Goal: Information Seeking & Learning: Learn about a topic

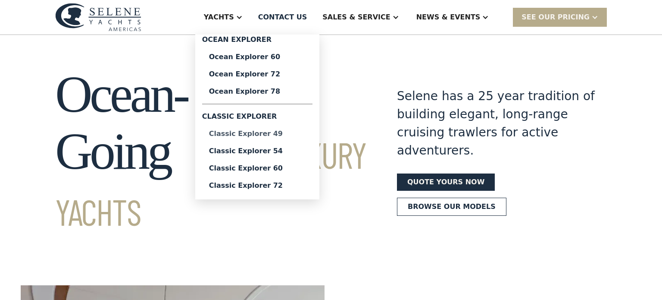
click at [296, 134] on div "Classic Explorer 49" at bounding box center [257, 133] width 97 height 7
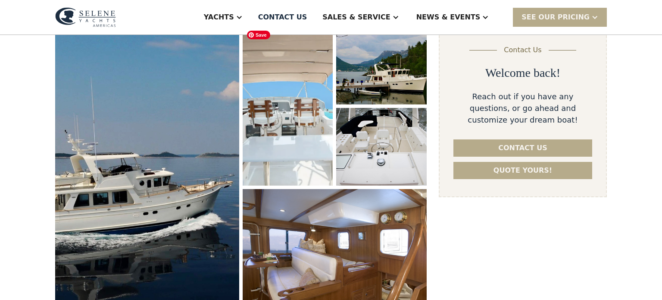
scroll to position [130, 0]
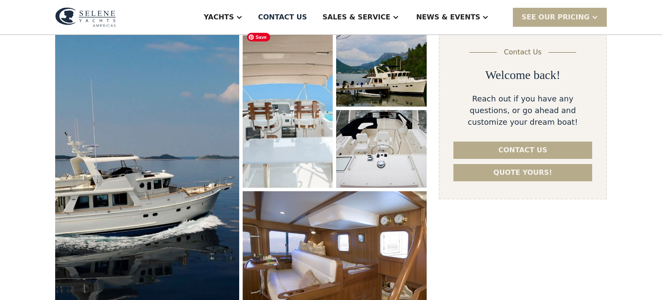
click at [296, 134] on img "open lightbox" at bounding box center [288, 108] width 96 height 168
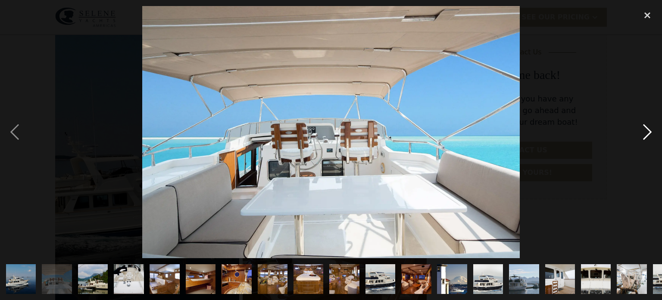
click at [649, 130] on div "next image" at bounding box center [647, 132] width 29 height 252
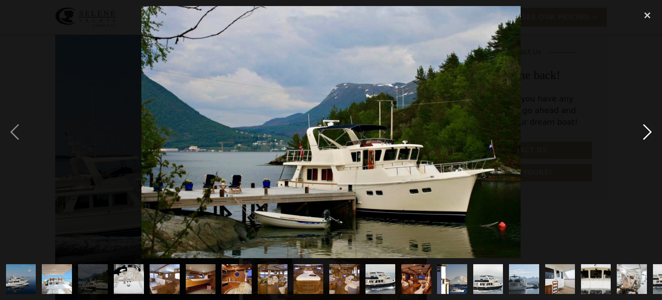
click at [649, 130] on div "next image" at bounding box center [647, 132] width 29 height 252
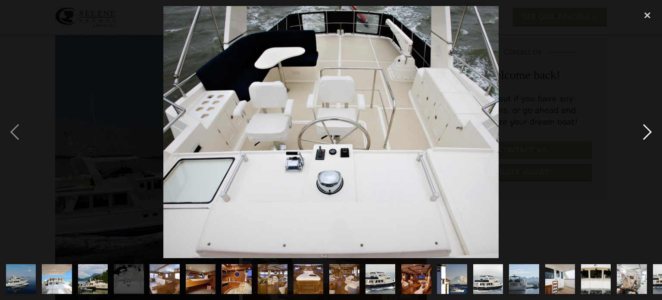
click at [649, 130] on div "next image" at bounding box center [647, 132] width 29 height 252
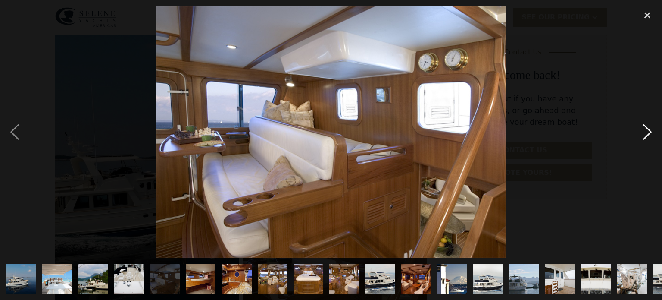
click at [649, 130] on div "next image" at bounding box center [647, 132] width 29 height 252
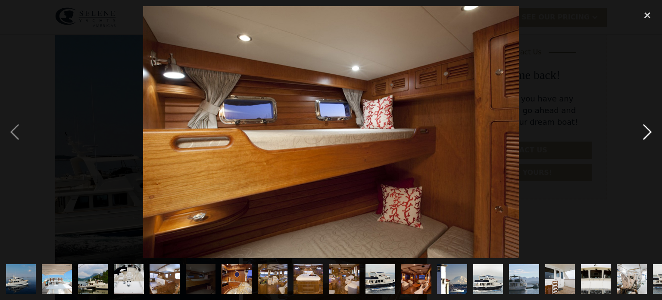
click at [649, 130] on div "next image" at bounding box center [647, 132] width 29 height 252
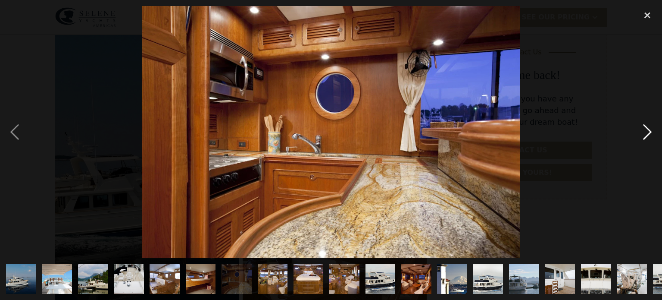
click at [649, 130] on div "next image" at bounding box center [647, 132] width 29 height 252
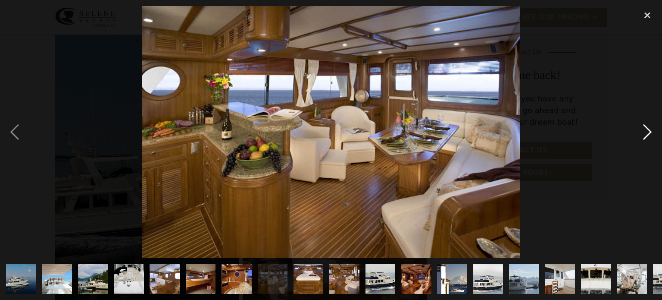
click at [649, 130] on div "next image" at bounding box center [647, 132] width 29 height 252
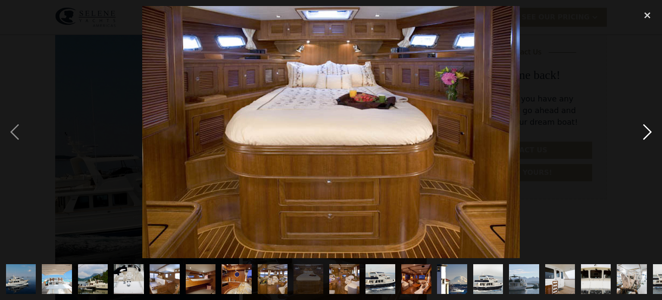
click at [649, 130] on div "next image" at bounding box center [647, 132] width 29 height 252
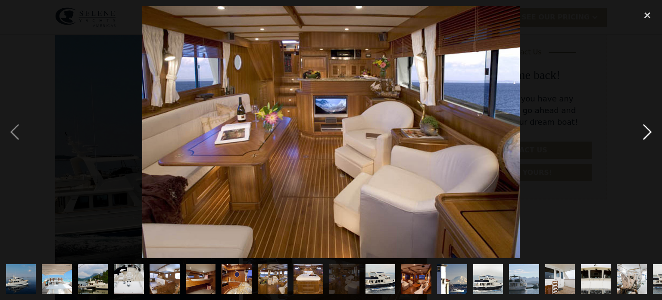
click at [649, 130] on div "next image" at bounding box center [647, 132] width 29 height 252
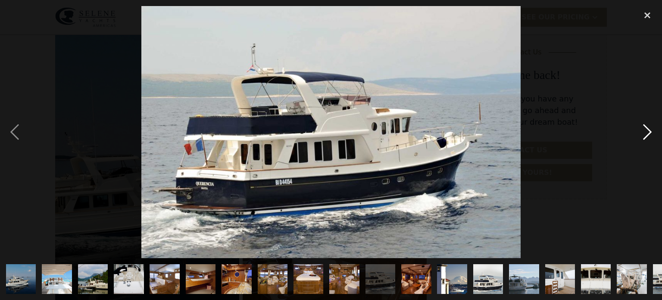
click at [649, 130] on div "next image" at bounding box center [647, 132] width 29 height 252
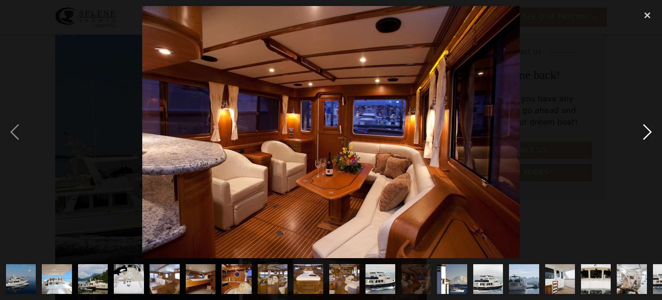
click at [649, 130] on div "next image" at bounding box center [647, 132] width 29 height 252
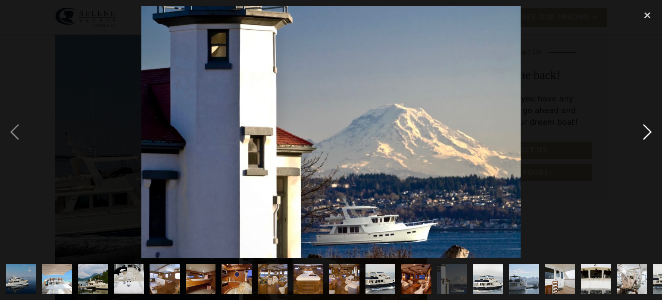
click at [649, 130] on div "next image" at bounding box center [647, 132] width 29 height 252
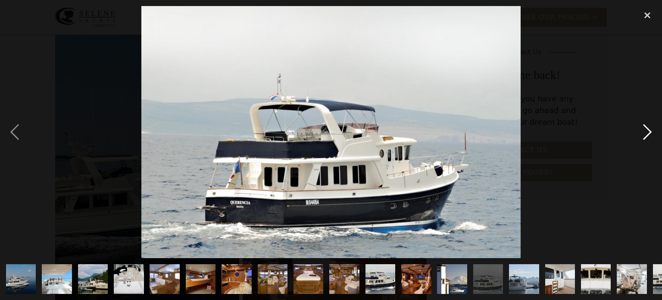
click at [649, 130] on div "next image" at bounding box center [647, 132] width 29 height 252
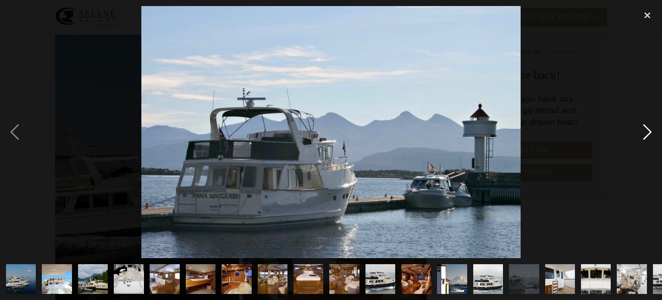
click at [649, 130] on div "next image" at bounding box center [647, 132] width 29 height 252
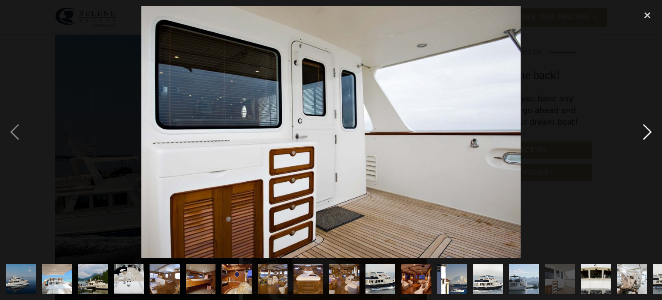
click at [649, 130] on div "next image" at bounding box center [647, 132] width 29 height 252
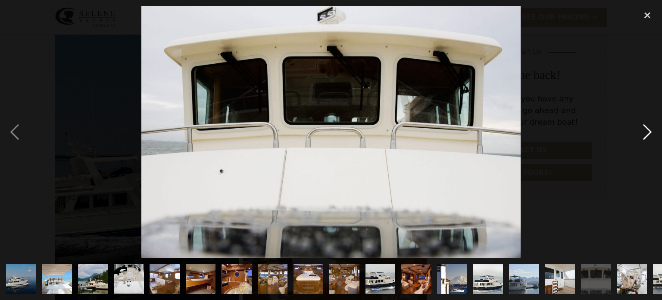
click at [649, 130] on div "next image" at bounding box center [647, 132] width 29 height 252
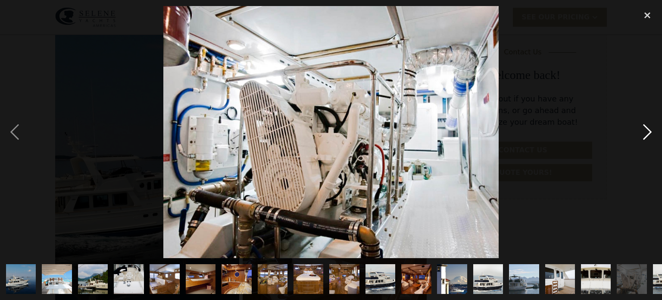
click at [649, 130] on div "next image" at bounding box center [647, 132] width 29 height 252
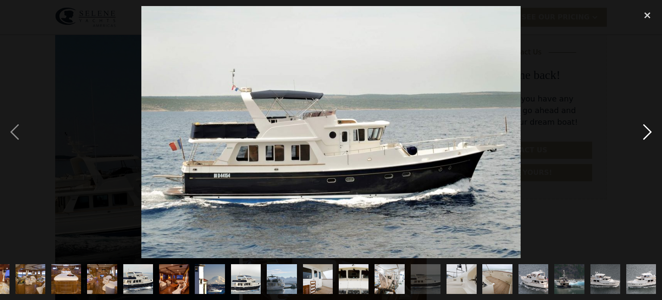
scroll to position [0, 243]
click at [651, 131] on div "next image" at bounding box center [647, 132] width 29 height 252
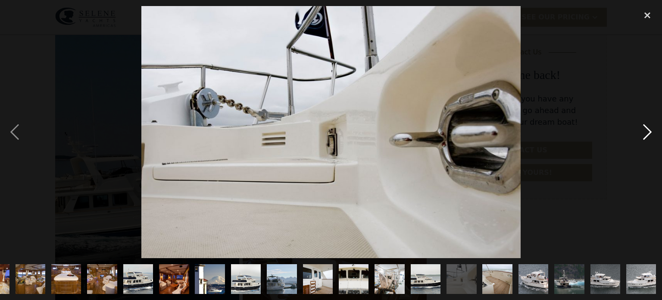
click at [651, 131] on div "next image" at bounding box center [647, 132] width 29 height 252
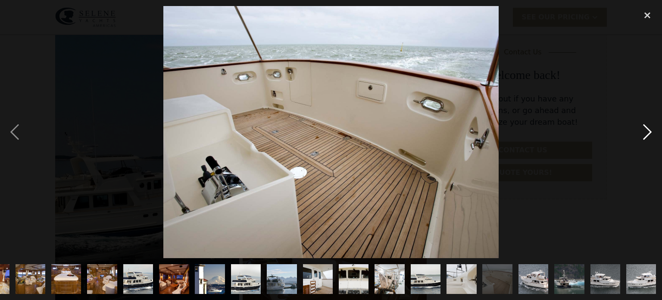
click at [651, 131] on div "next image" at bounding box center [647, 132] width 29 height 252
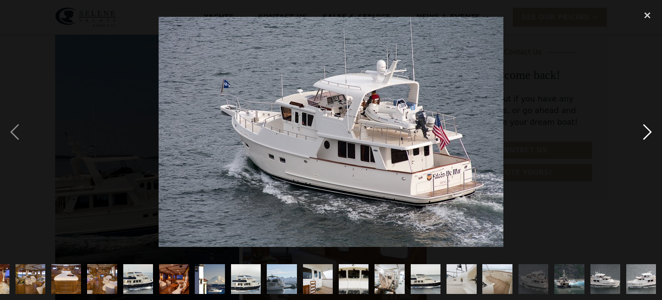
click at [651, 131] on div "next image" at bounding box center [647, 132] width 29 height 252
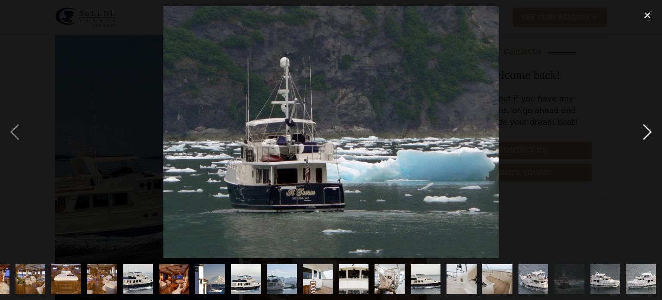
click at [651, 131] on div "next image" at bounding box center [647, 132] width 29 height 252
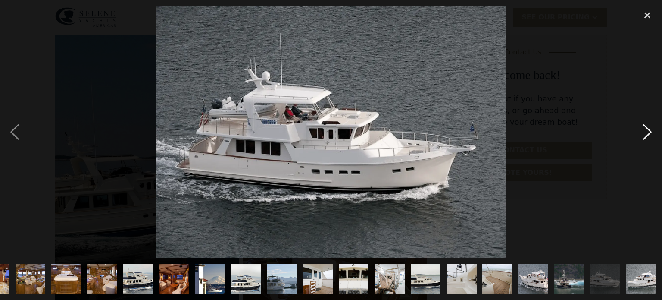
click at [651, 131] on div "next image" at bounding box center [647, 132] width 29 height 252
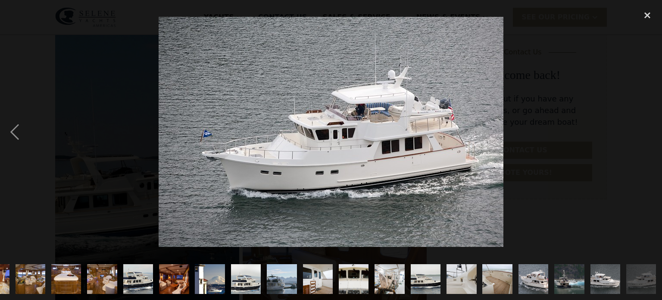
click at [651, 131] on div "next image" at bounding box center [647, 132] width 29 height 252
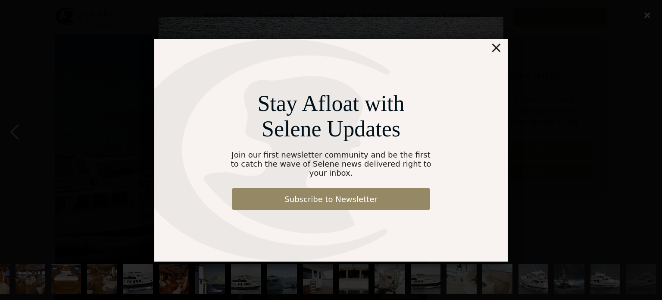
click at [647, 16] on div "Stay Afloat with Selene Updates Join our first newsletter community and be the …" at bounding box center [331, 150] width 662 height 300
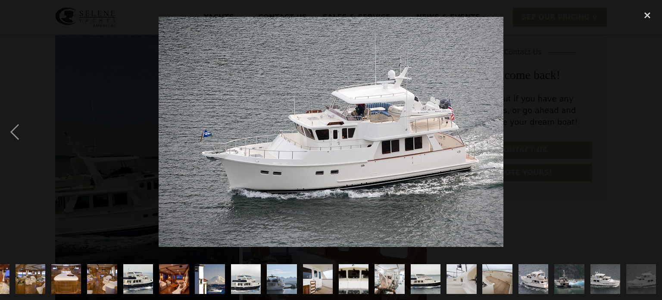
click at [647, 16] on div "close lightbox" at bounding box center [647, 15] width 29 height 19
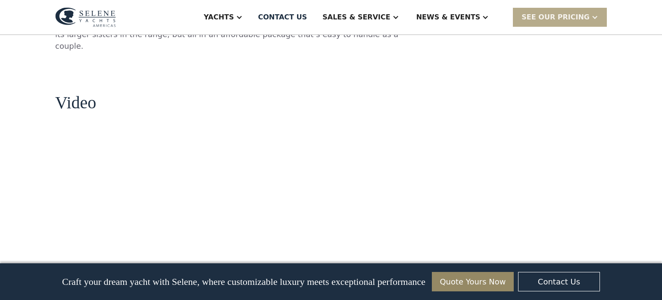
scroll to position [824, 0]
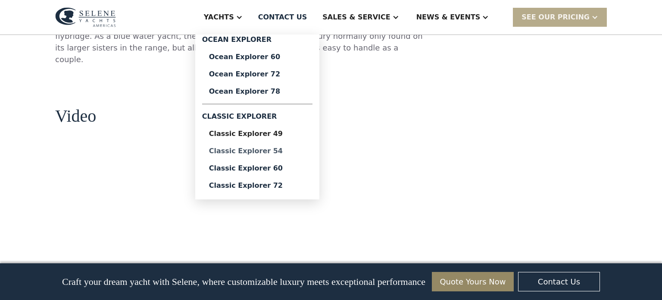
click at [295, 150] on div "Classic Explorer 54" at bounding box center [257, 150] width 97 height 7
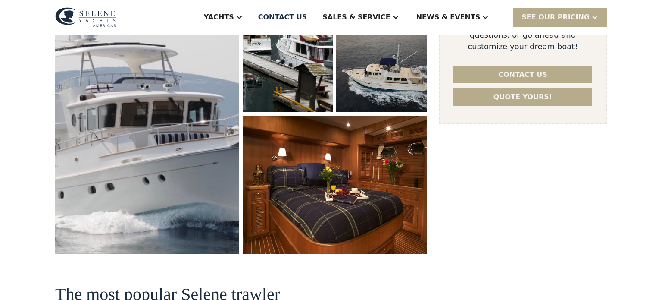
scroll to position [145, 0]
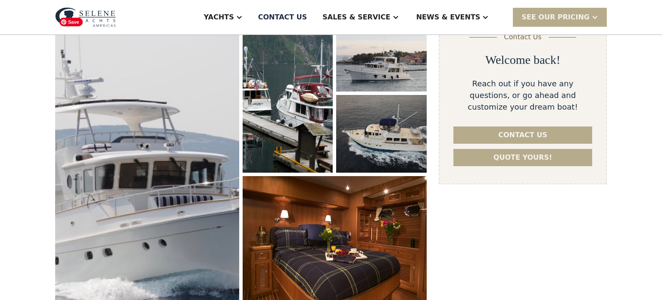
click at [177, 155] on img "open lightbox" at bounding box center [147, 164] width 195 height 318
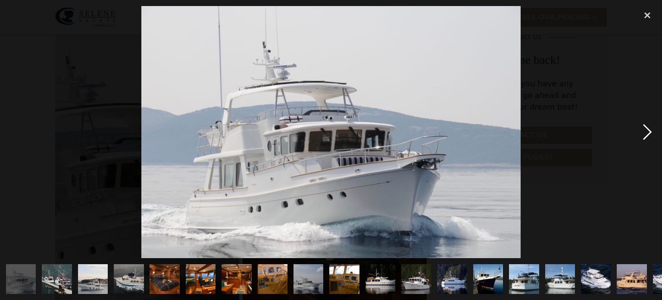
click at [649, 130] on div "next image" at bounding box center [647, 132] width 29 height 252
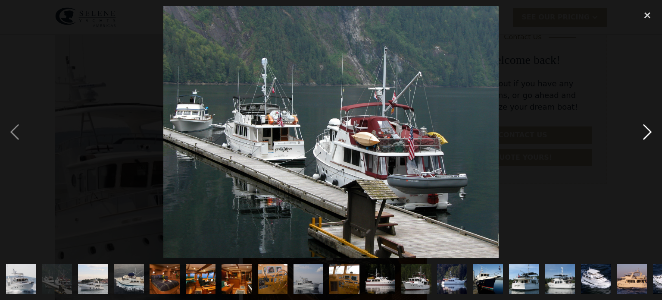
click at [649, 130] on div "next image" at bounding box center [647, 132] width 29 height 252
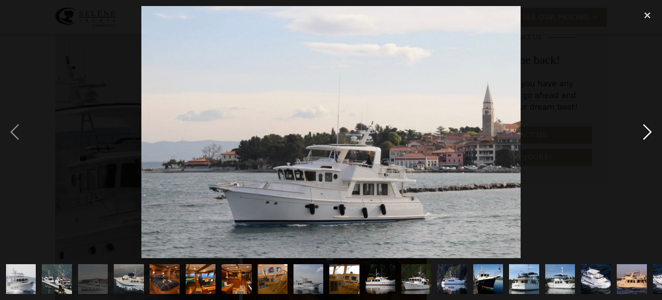
click at [649, 130] on div "next image" at bounding box center [647, 132] width 29 height 252
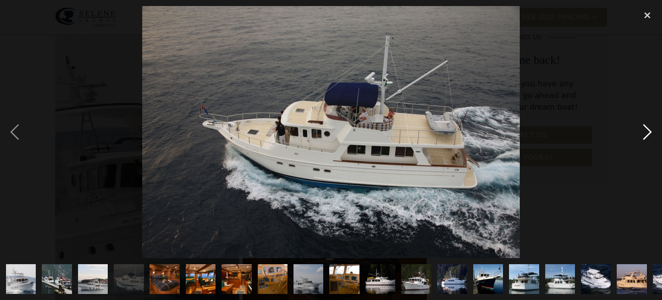
click at [649, 130] on div "next image" at bounding box center [647, 132] width 29 height 252
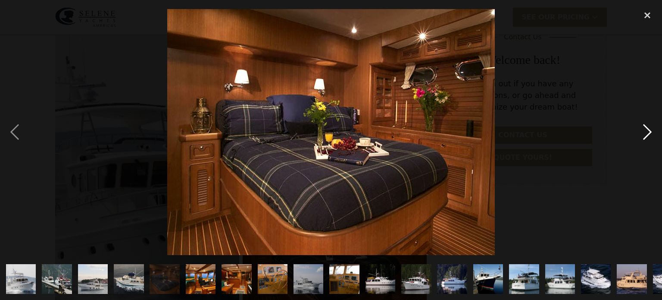
click at [649, 130] on div "next image" at bounding box center [647, 132] width 29 height 252
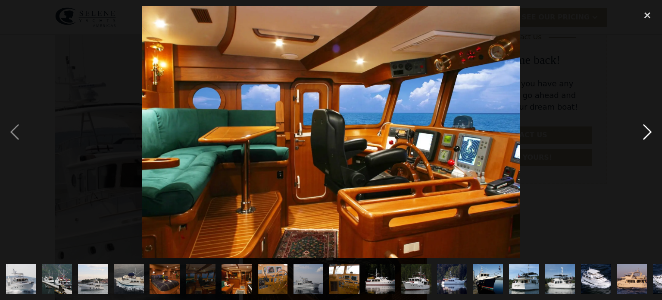
click at [649, 130] on div "next image" at bounding box center [647, 132] width 29 height 252
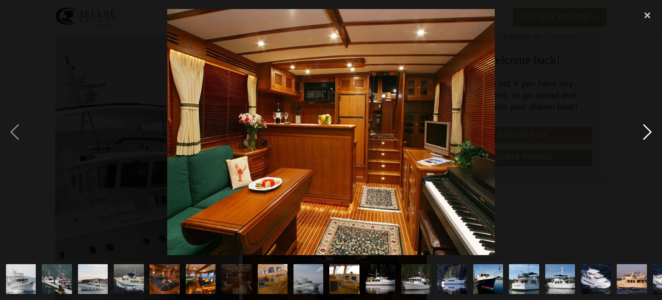
click at [649, 130] on div "next image" at bounding box center [647, 132] width 29 height 252
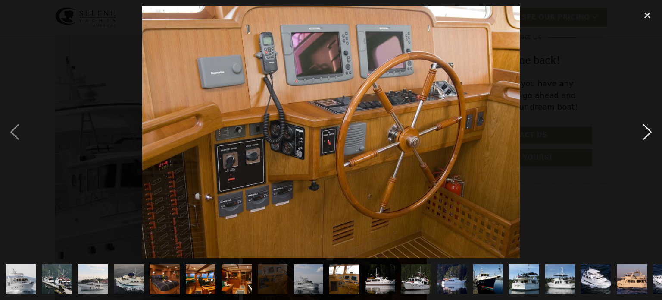
click at [649, 130] on div "next image" at bounding box center [647, 132] width 29 height 252
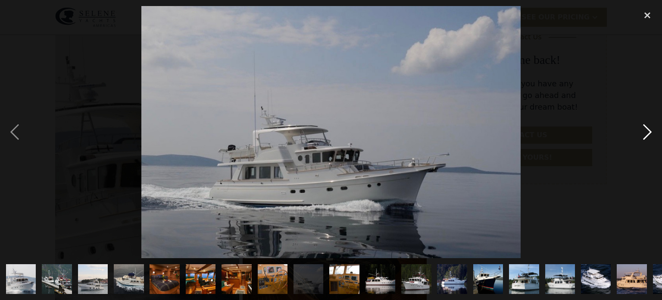
click at [649, 130] on div "next image" at bounding box center [647, 132] width 29 height 252
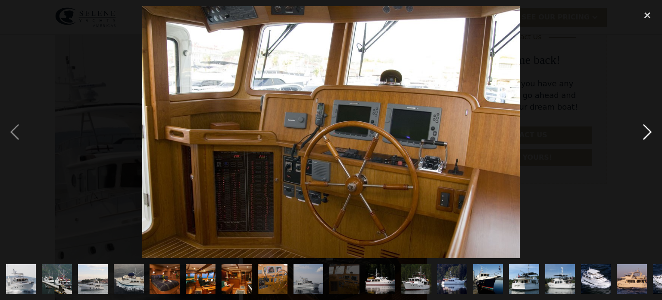
click at [649, 130] on div "next image" at bounding box center [647, 132] width 29 height 252
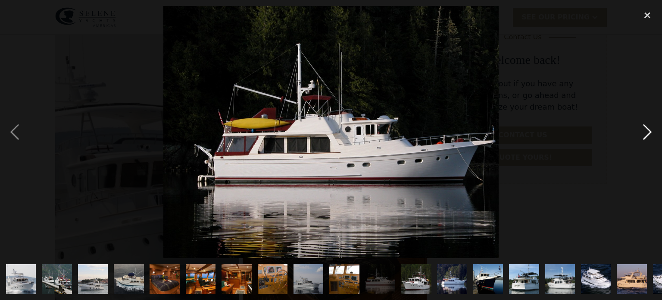
click at [649, 130] on div "next image" at bounding box center [647, 132] width 29 height 252
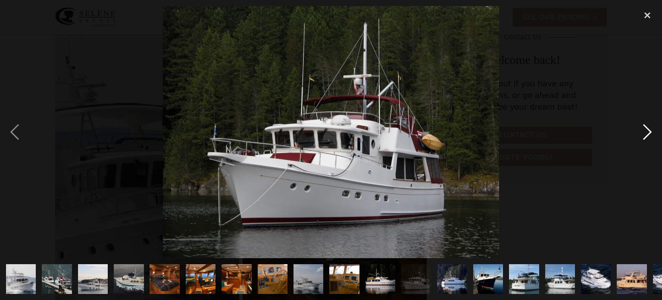
click at [649, 130] on div "next image" at bounding box center [647, 132] width 29 height 252
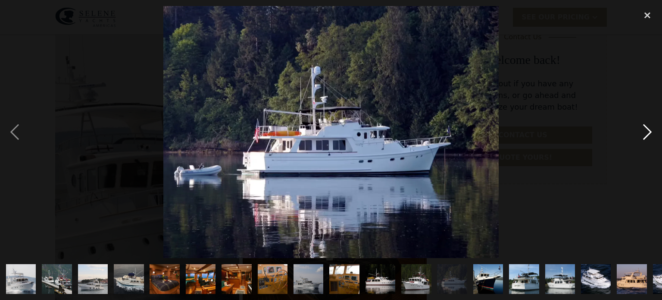
click at [649, 130] on div "next image" at bounding box center [647, 132] width 29 height 252
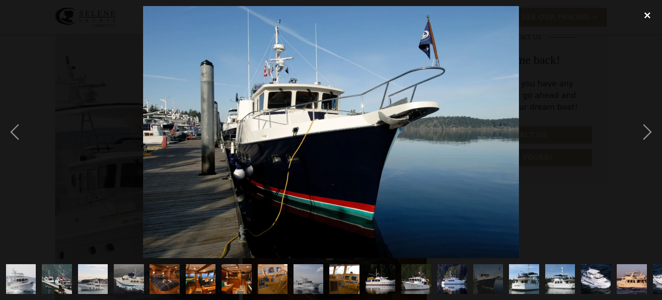
click at [645, 18] on div "close lightbox" at bounding box center [647, 15] width 29 height 19
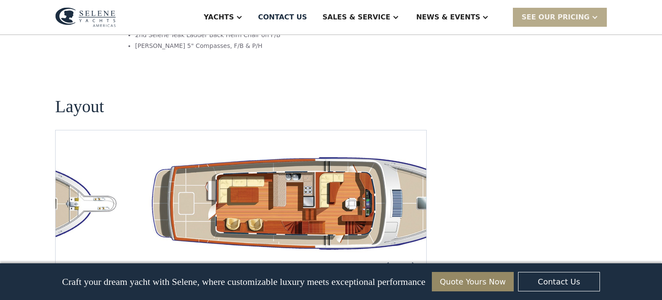
scroll to position [1537, 0]
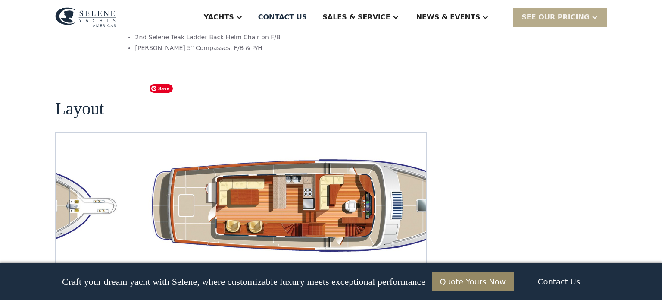
click at [353, 153] on img "open lightbox" at bounding box center [322, 205] width 357 height 104
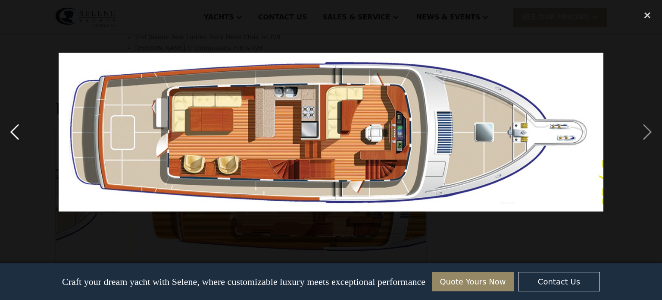
click at [13, 136] on div "previous image" at bounding box center [14, 132] width 29 height 252
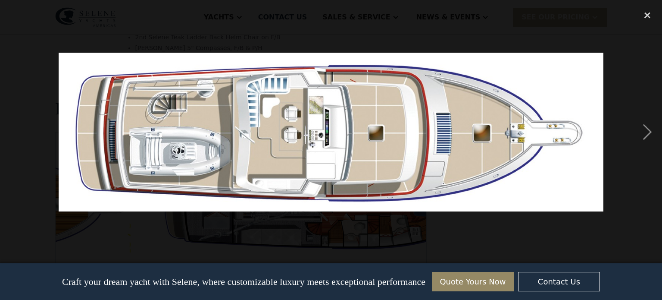
click at [13, 136] on div "previous image" at bounding box center [14, 132] width 29 height 252
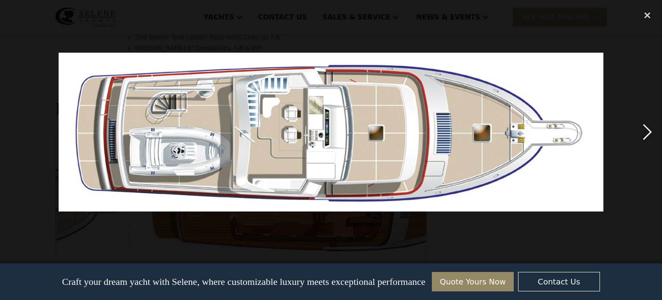
click at [649, 131] on div "next image" at bounding box center [647, 132] width 29 height 252
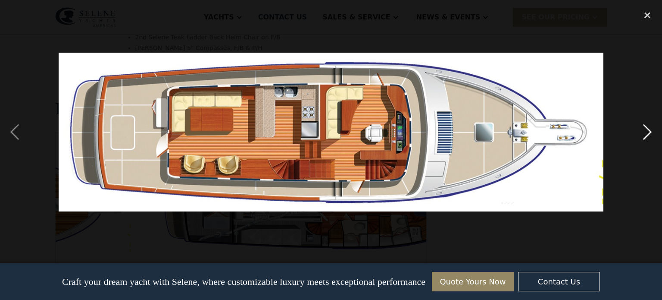
click at [649, 131] on div "next image" at bounding box center [647, 132] width 29 height 252
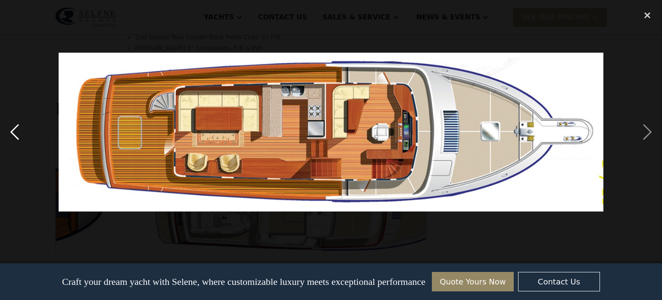
click at [13, 138] on div "previous image" at bounding box center [14, 132] width 29 height 252
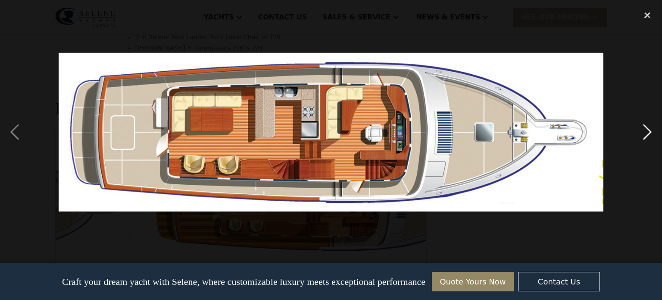
click at [651, 131] on div "next image" at bounding box center [647, 132] width 29 height 252
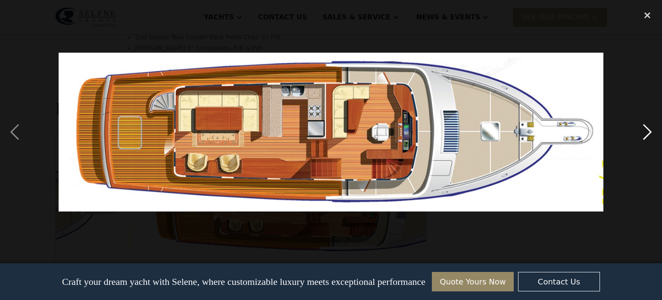
click at [651, 131] on div "next image" at bounding box center [647, 132] width 29 height 252
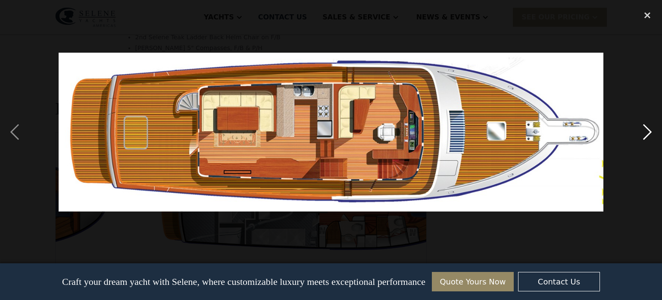
click at [651, 131] on div "next image" at bounding box center [647, 132] width 29 height 252
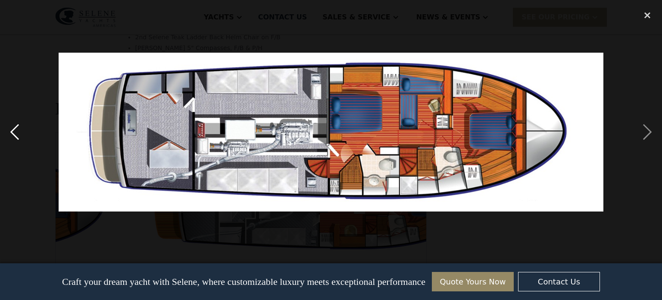
click at [14, 135] on div "previous image" at bounding box center [14, 132] width 29 height 252
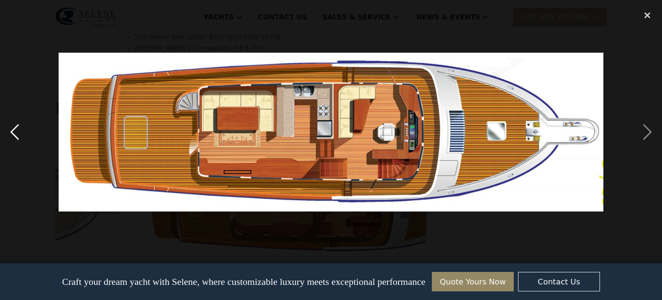
click at [14, 135] on div "previous image" at bounding box center [14, 132] width 29 height 252
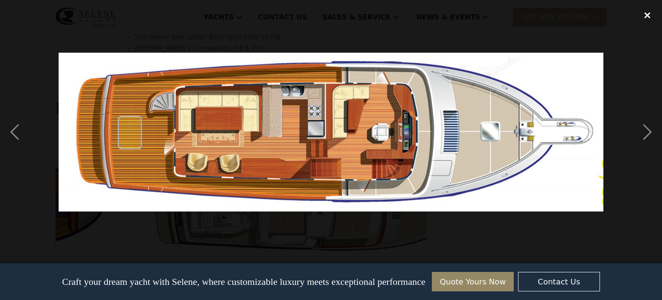
click at [646, 15] on div "close lightbox" at bounding box center [647, 15] width 29 height 19
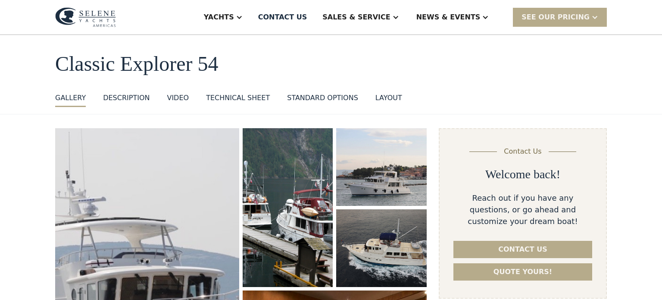
scroll to position [31, 0]
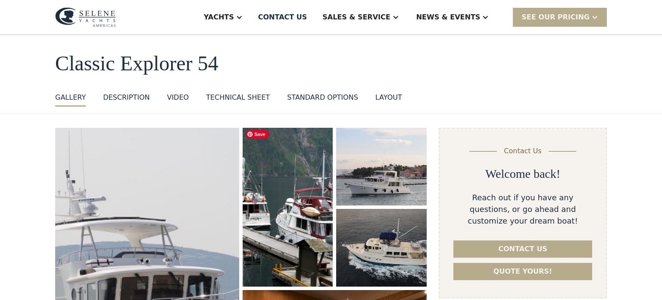
click at [279, 176] on img "open lightbox" at bounding box center [288, 207] width 96 height 168
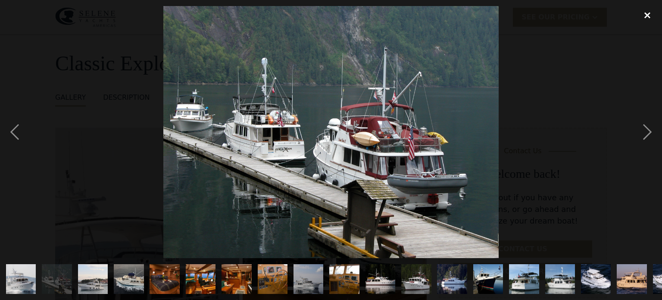
click at [648, 18] on div "close lightbox" at bounding box center [647, 15] width 29 height 19
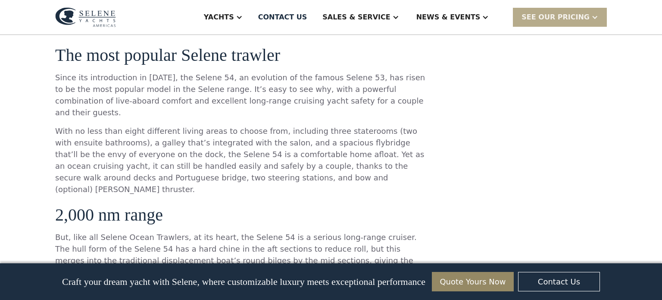
scroll to position [445, 0]
